Goal: Share content

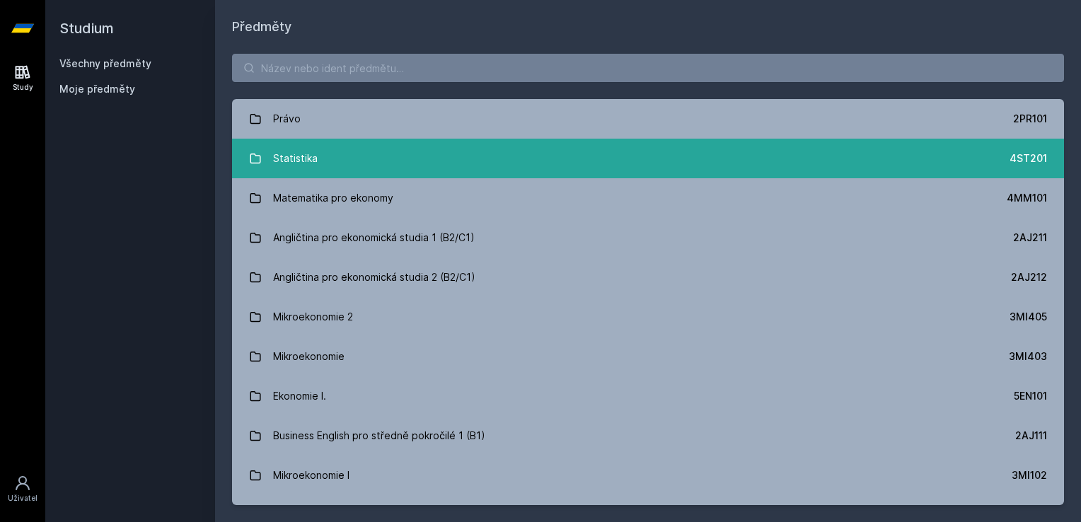
click at [368, 150] on link "Statistika 4ST201" at bounding box center [648, 159] width 832 height 40
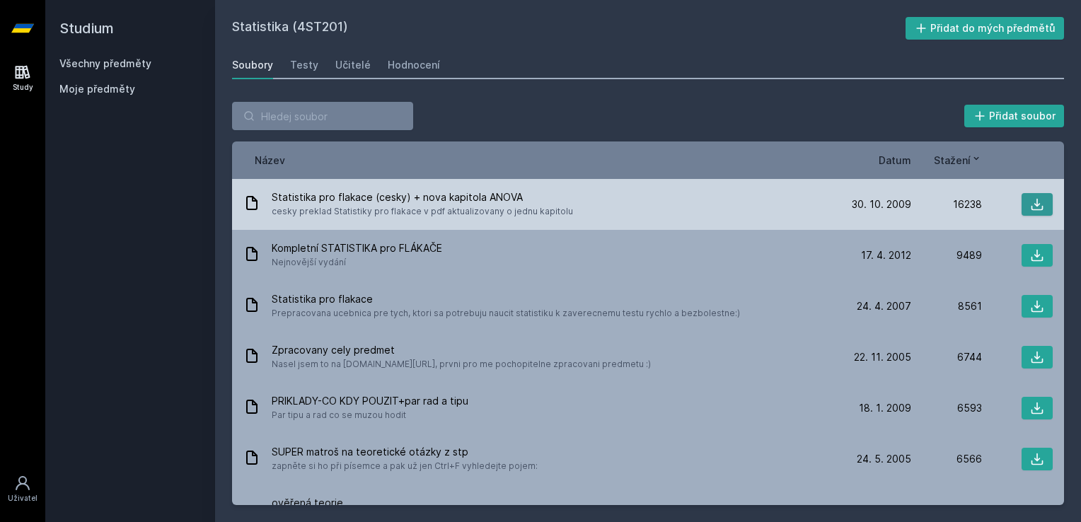
click at [1030, 214] on button at bounding box center [1037, 204] width 31 height 23
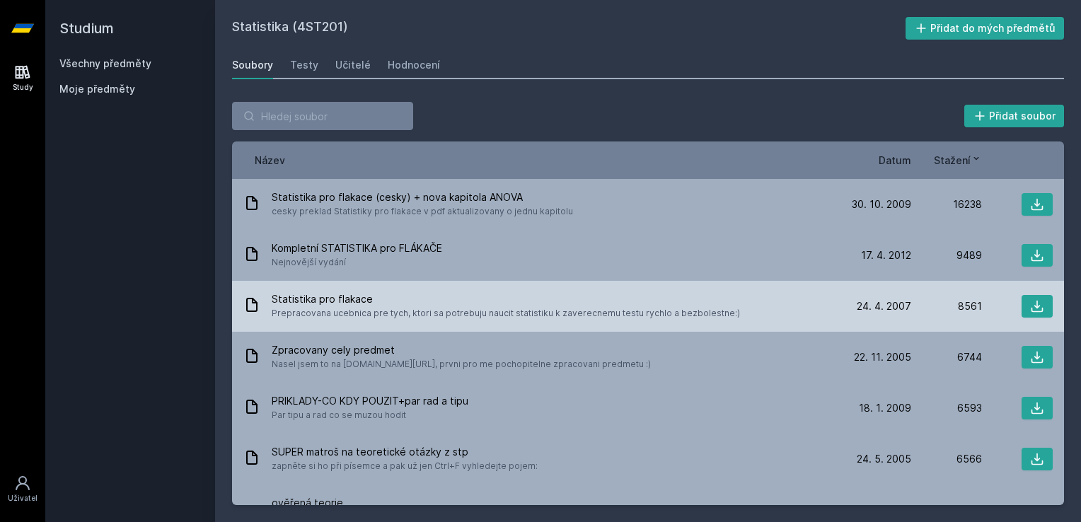
scroll to position [95, 0]
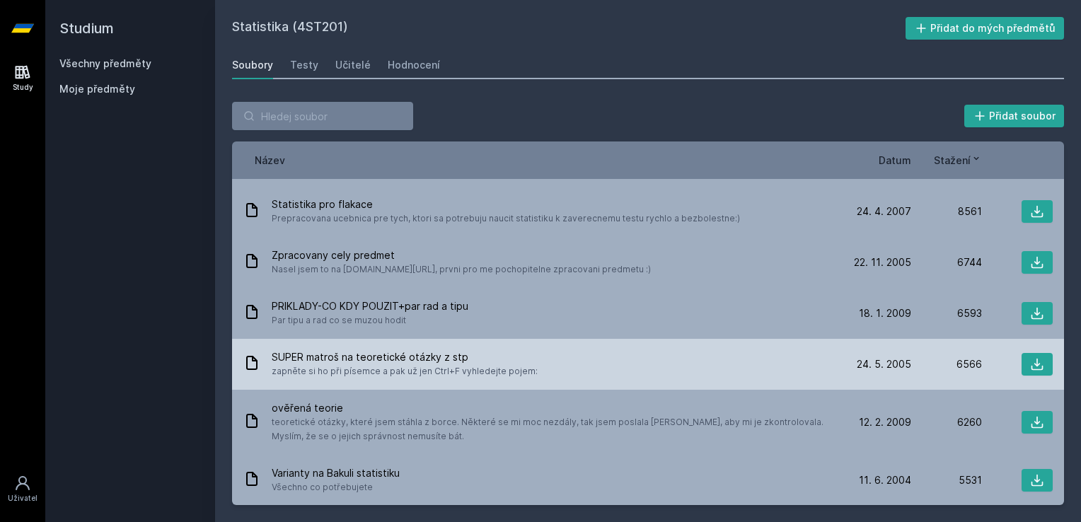
click at [841, 364] on div "[DATE] [DATE]" at bounding box center [876, 364] width 71 height 14
click at [546, 361] on div "SUPER matroš na teoretické otázky z stp zapněte si ho při písemce a pak už jen …" at bounding box center [541, 364] width 597 height 28
click at [1030, 369] on icon at bounding box center [1037, 364] width 14 height 14
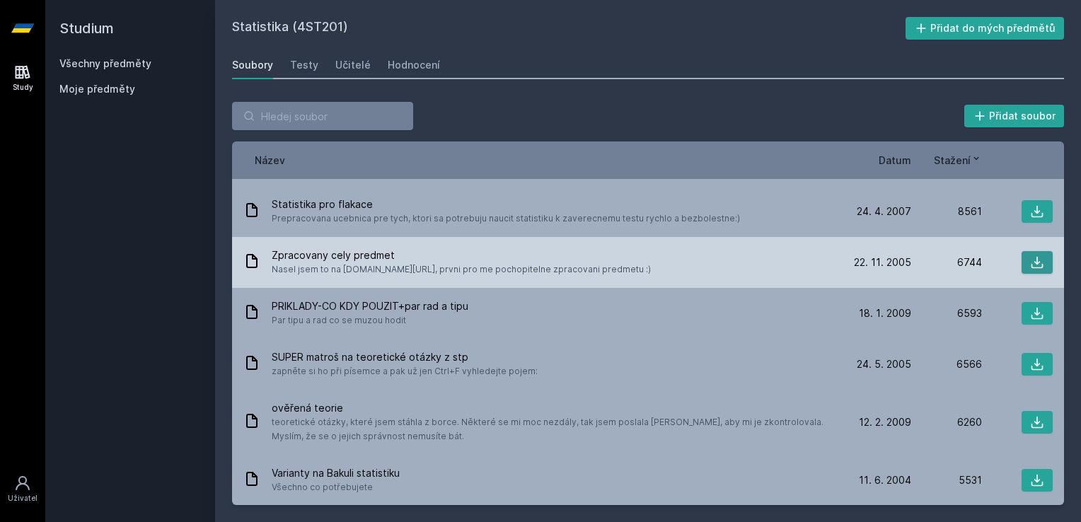
click at [1042, 262] on button at bounding box center [1037, 262] width 31 height 23
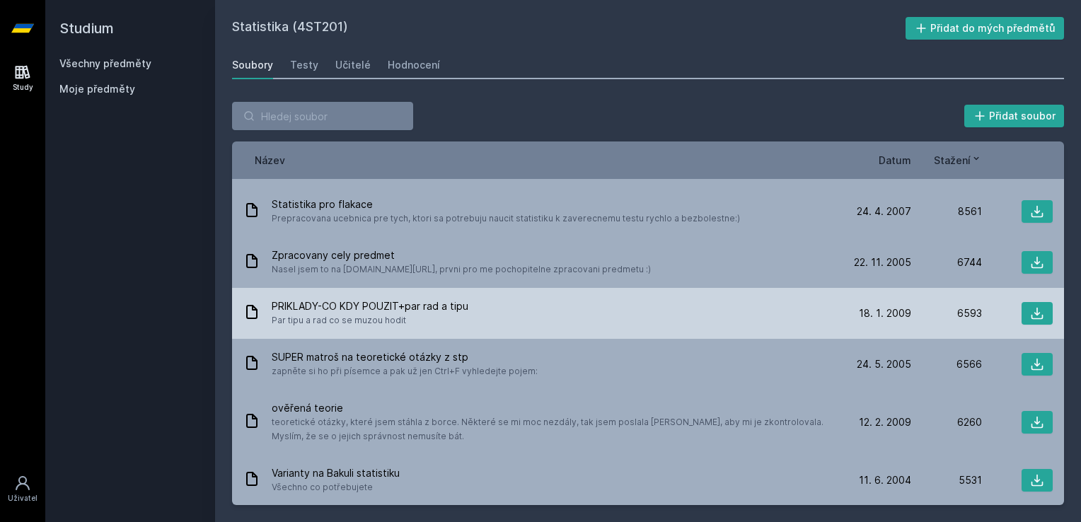
scroll to position [163, 0]
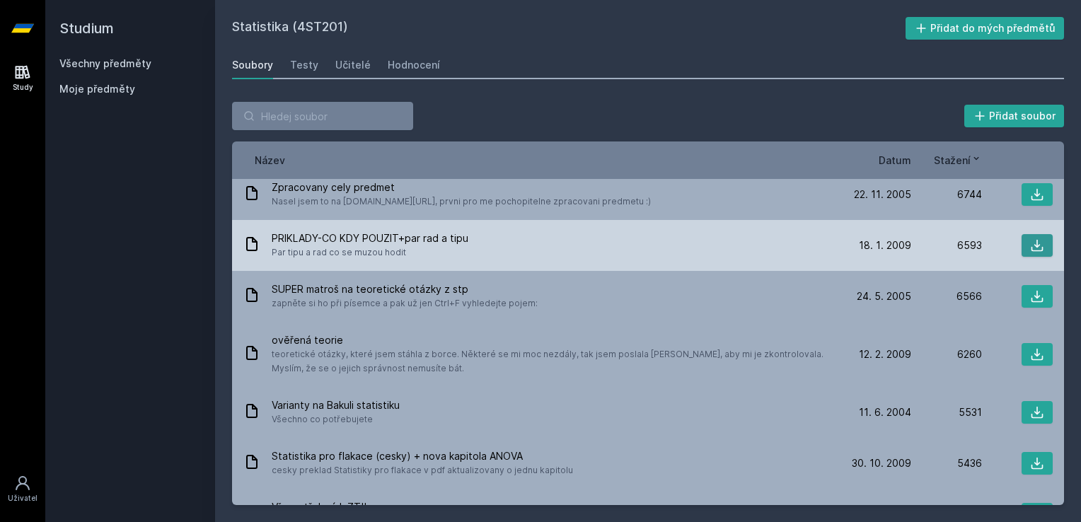
click at [1022, 243] on button at bounding box center [1037, 245] width 31 height 23
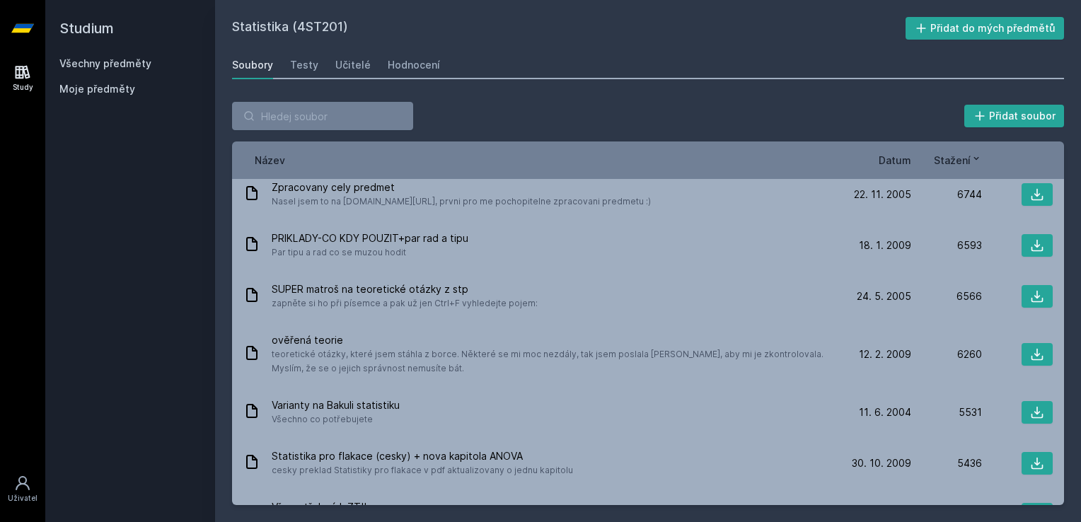
click at [713, 118] on div "Přidat soubor" at bounding box center [648, 116] width 832 height 28
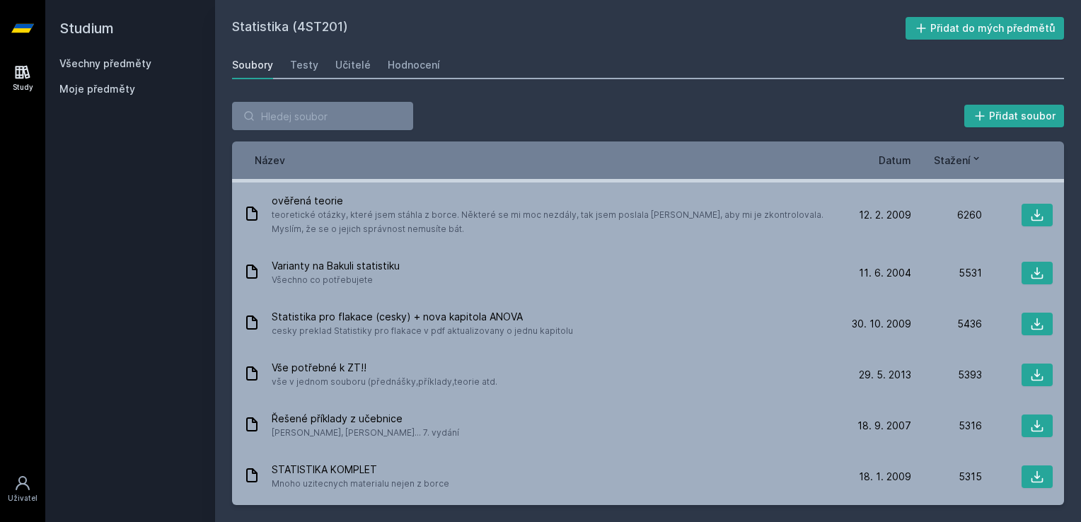
scroll to position [303, 0]
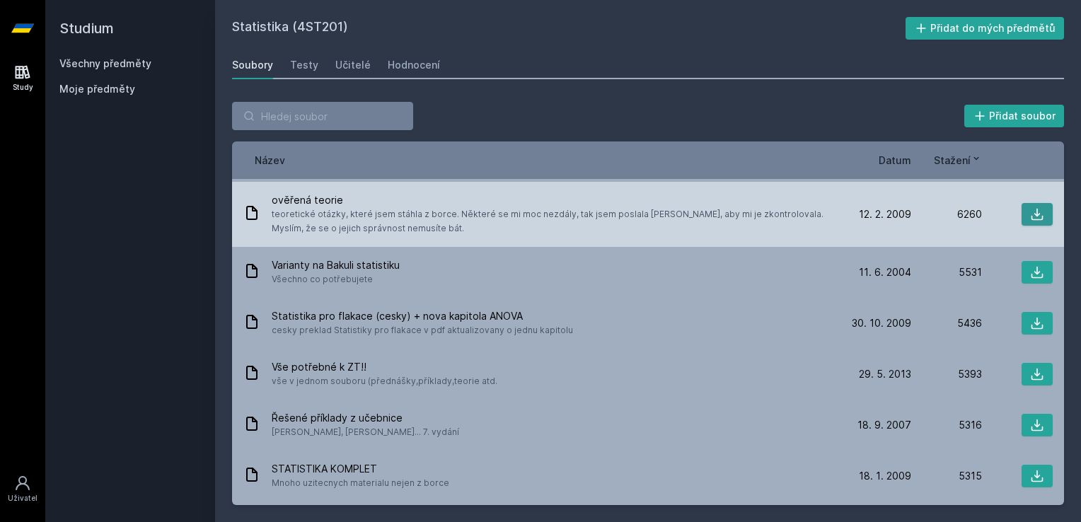
click at [1036, 218] on icon at bounding box center [1037, 214] width 14 height 14
